Goal: Information Seeking & Learning: Learn about a topic

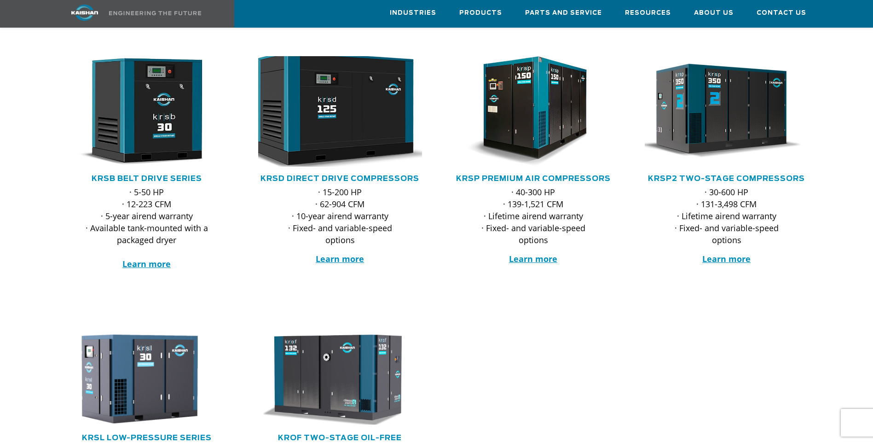
scroll to position [184, 0]
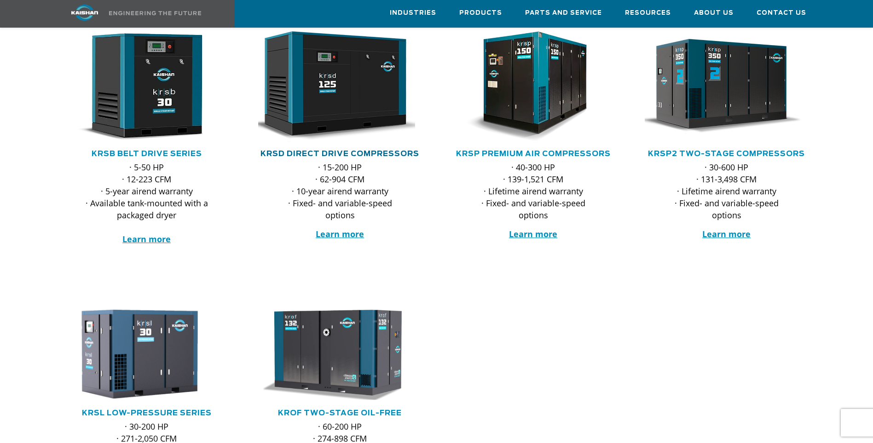
click at [327, 150] on link "KRSD Direct Drive Compressors" at bounding box center [339, 153] width 159 height 7
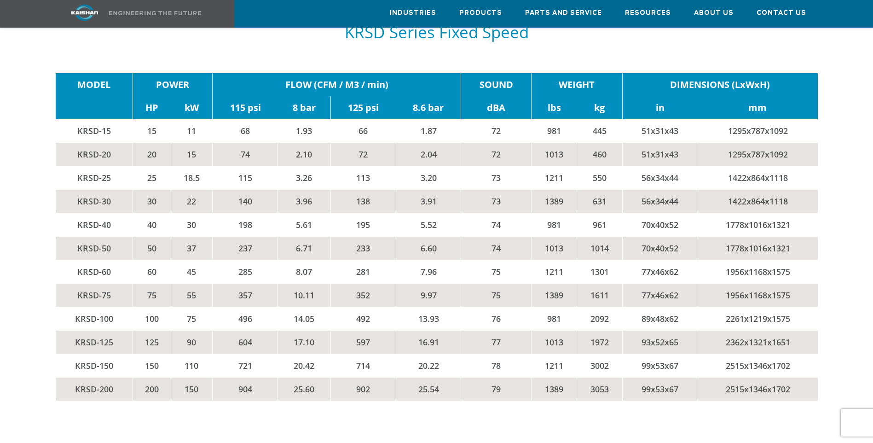
scroll to position [1519, 0]
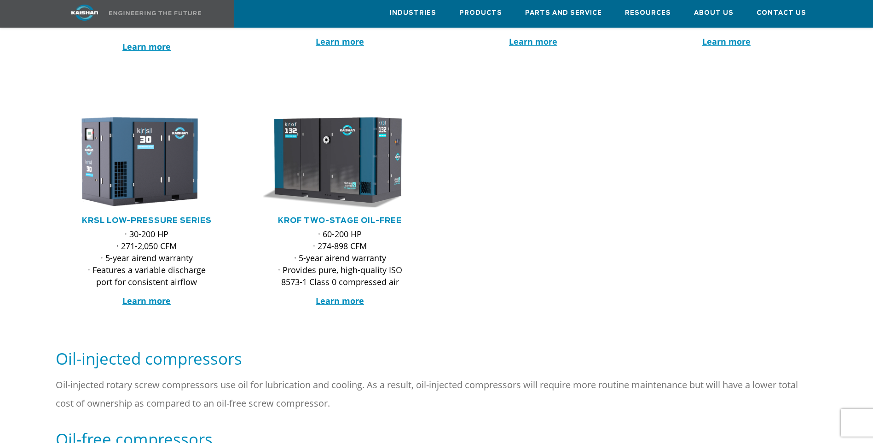
scroll to position [138, 0]
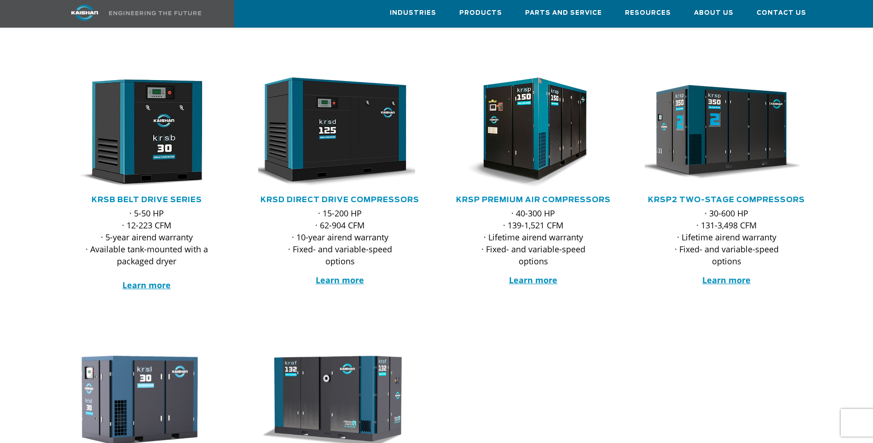
click at [348, 207] on p "· 15-200 HP · 62-904 CFM · 10-year airend warranty · Fixed- and variable-speed …" at bounding box center [340, 237] width 127 height 60
click at [347, 196] on link "KRSD Direct Drive Compressors" at bounding box center [339, 199] width 159 height 7
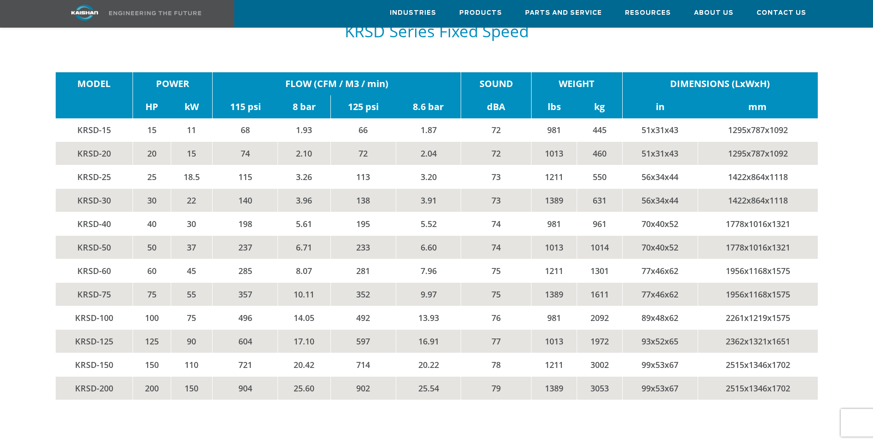
scroll to position [1565, 0]
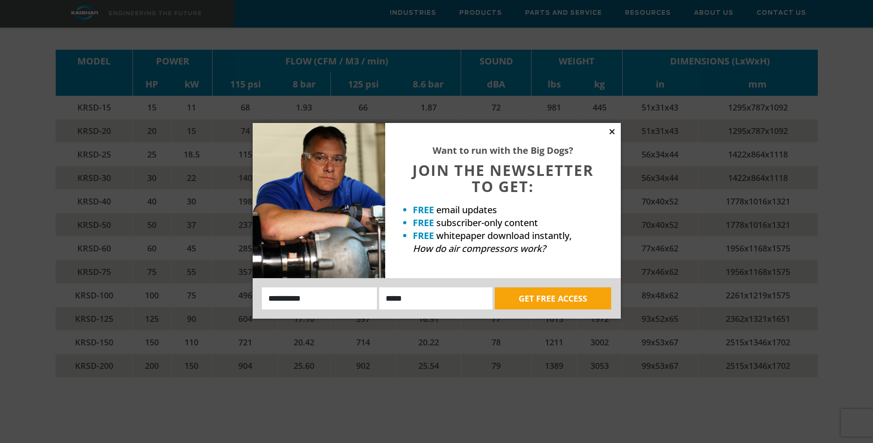
click at [612, 134] on icon at bounding box center [612, 131] width 8 height 8
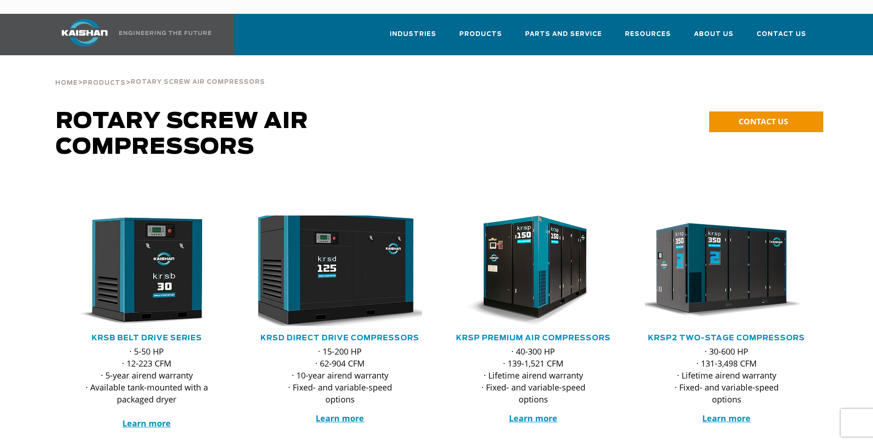
click at [342, 257] on img at bounding box center [333, 270] width 180 height 121
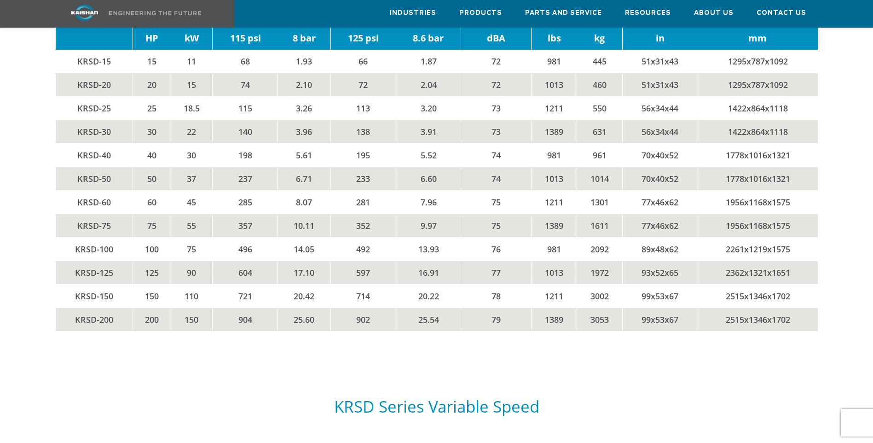
scroll to position [1565, 0]
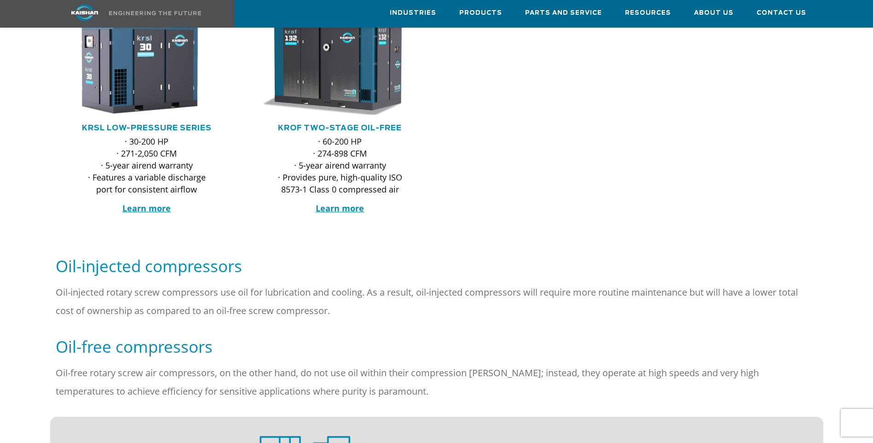
scroll to position [276, 0]
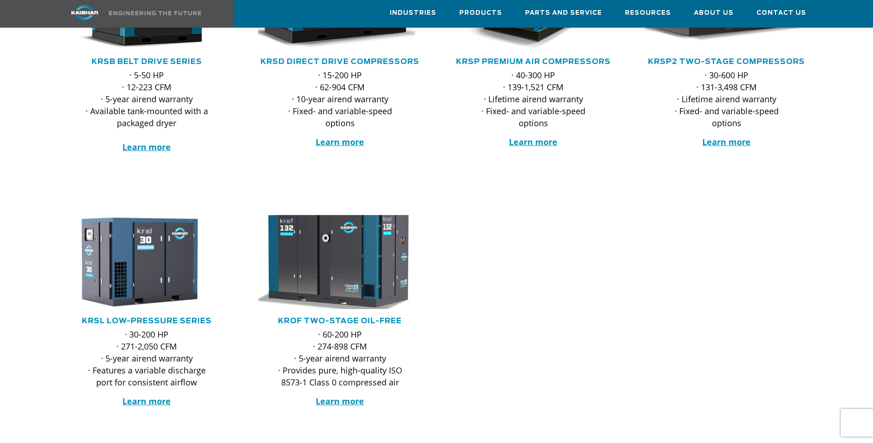
click at [340, 232] on img at bounding box center [333, 261] width 180 height 103
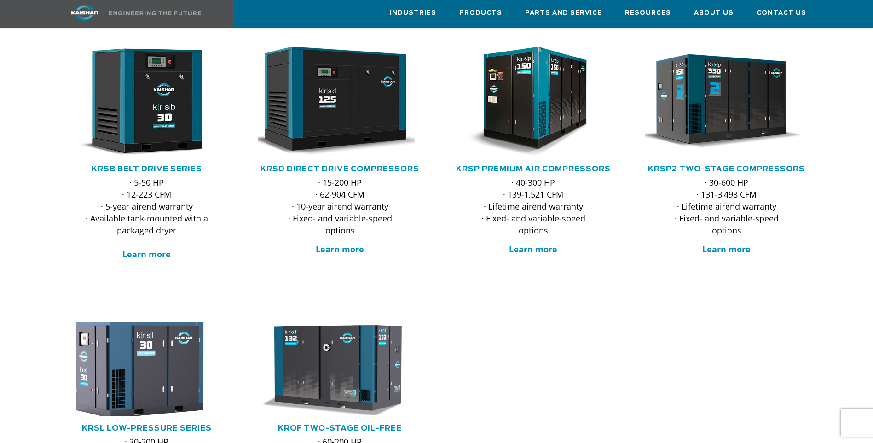
scroll to position [184, 0]
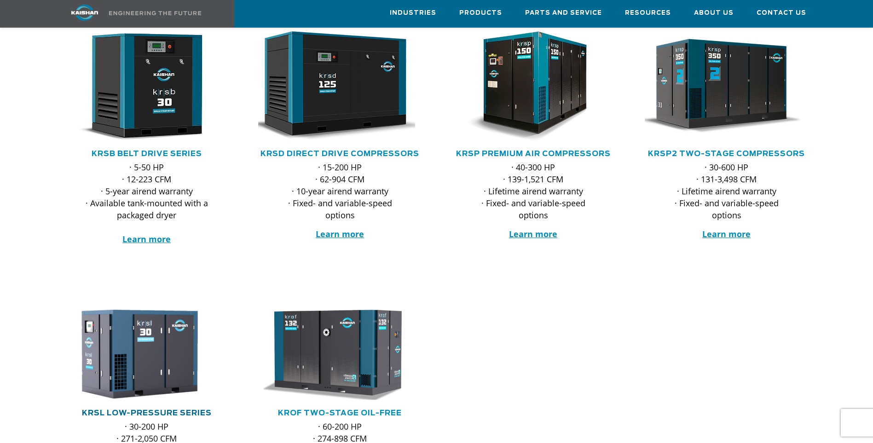
click at [171, 409] on link "KRSL Low-Pressure Series" at bounding box center [147, 412] width 130 height 7
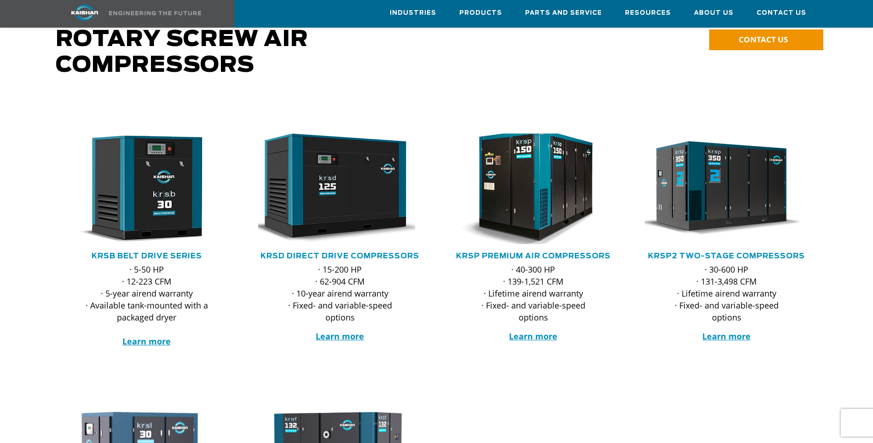
scroll to position [46, 0]
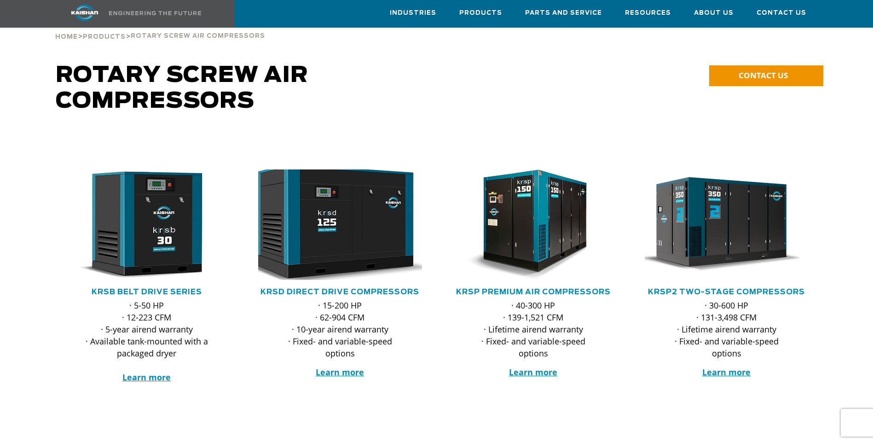
click at [364, 214] on img at bounding box center [333, 224] width 180 height 121
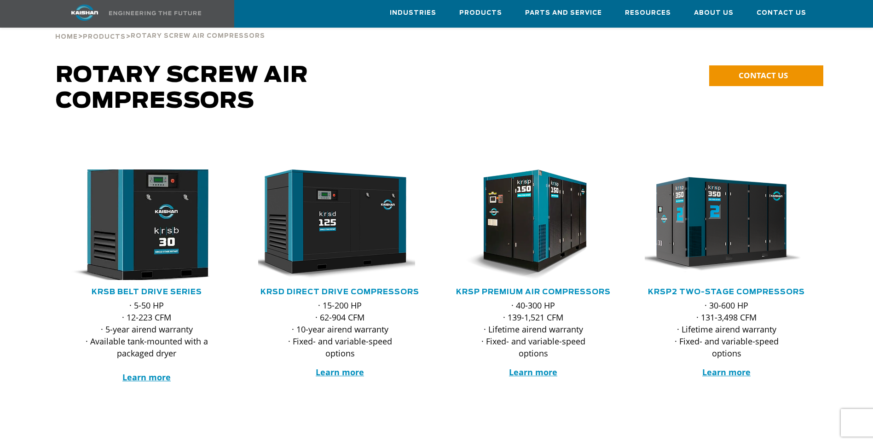
click at [173, 234] on img at bounding box center [140, 224] width 180 height 121
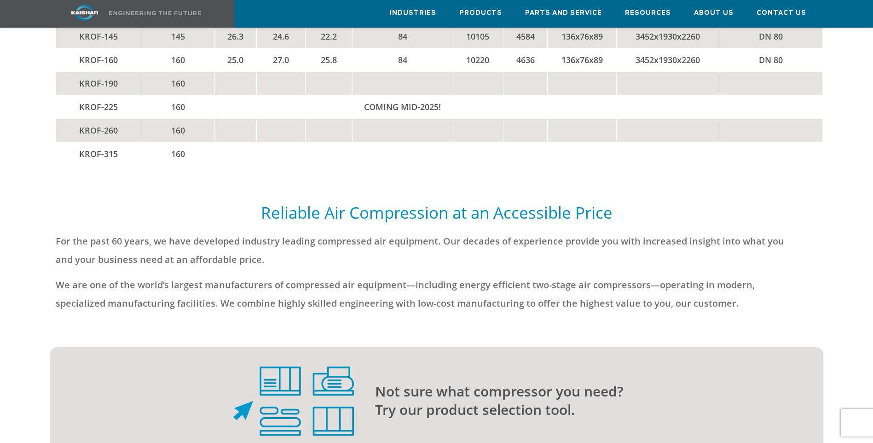
scroll to position [2209, 0]
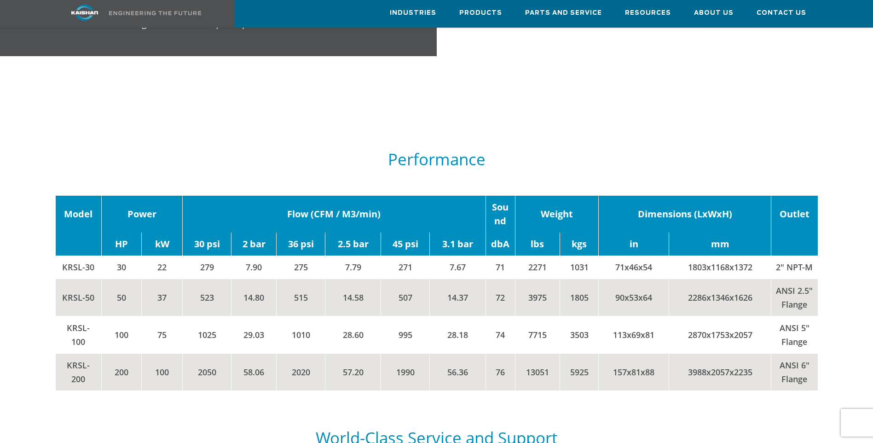
scroll to position [1381, 0]
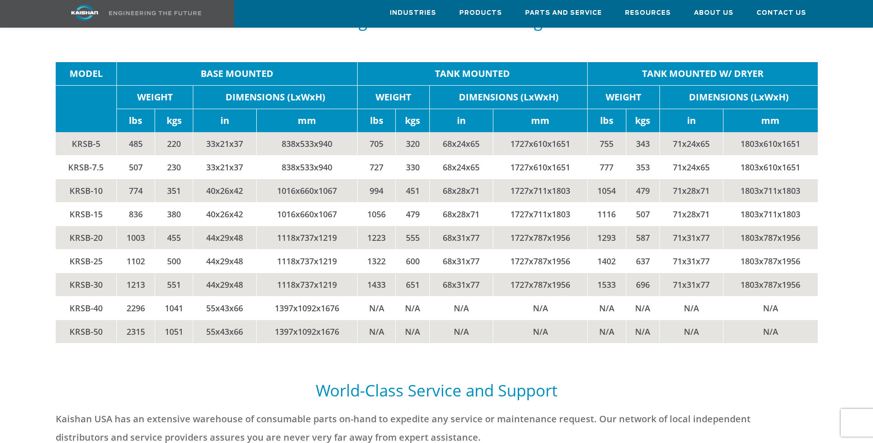
scroll to position [1979, 0]
